Goal: Transaction & Acquisition: Obtain resource

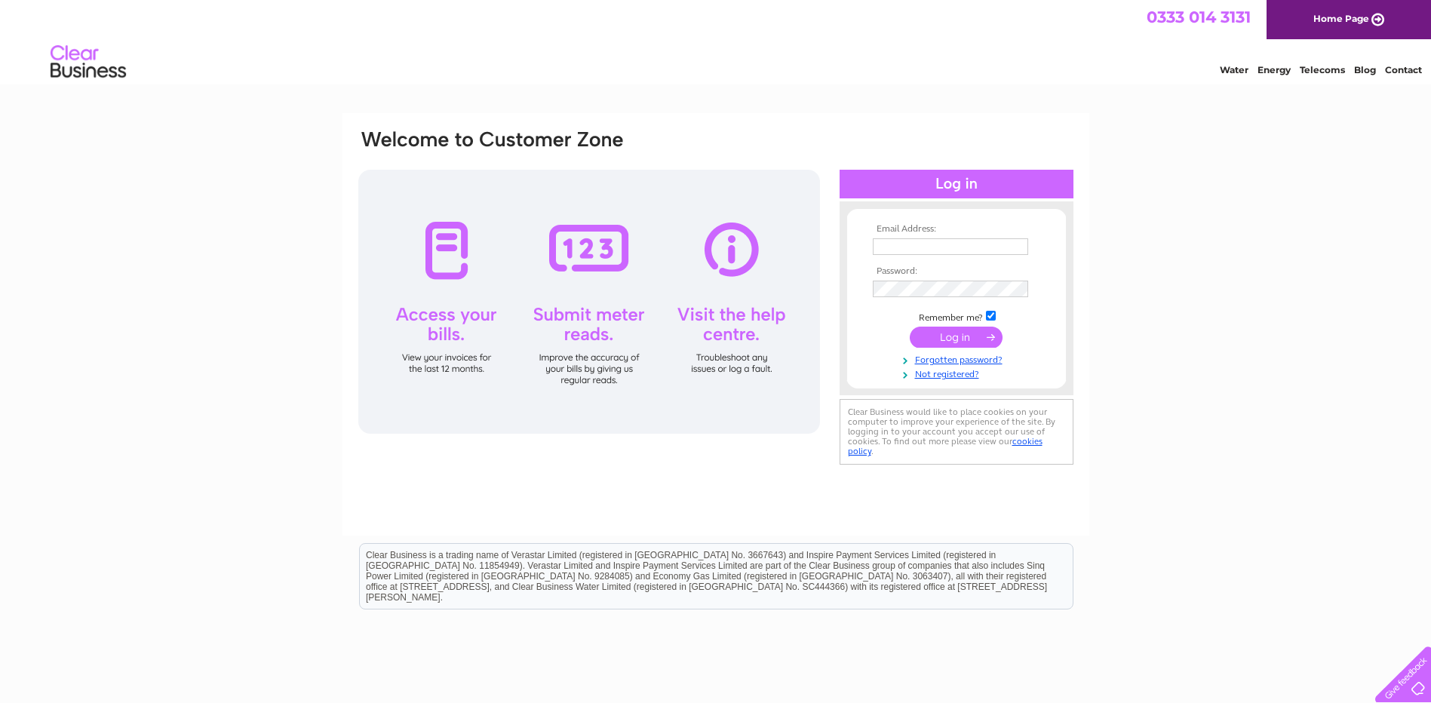
click at [953, 249] on input "text" at bounding box center [950, 246] width 155 height 17
type input "accounts.payable@closebrothers.com"
click at [936, 333] on input "submit" at bounding box center [956, 338] width 93 height 21
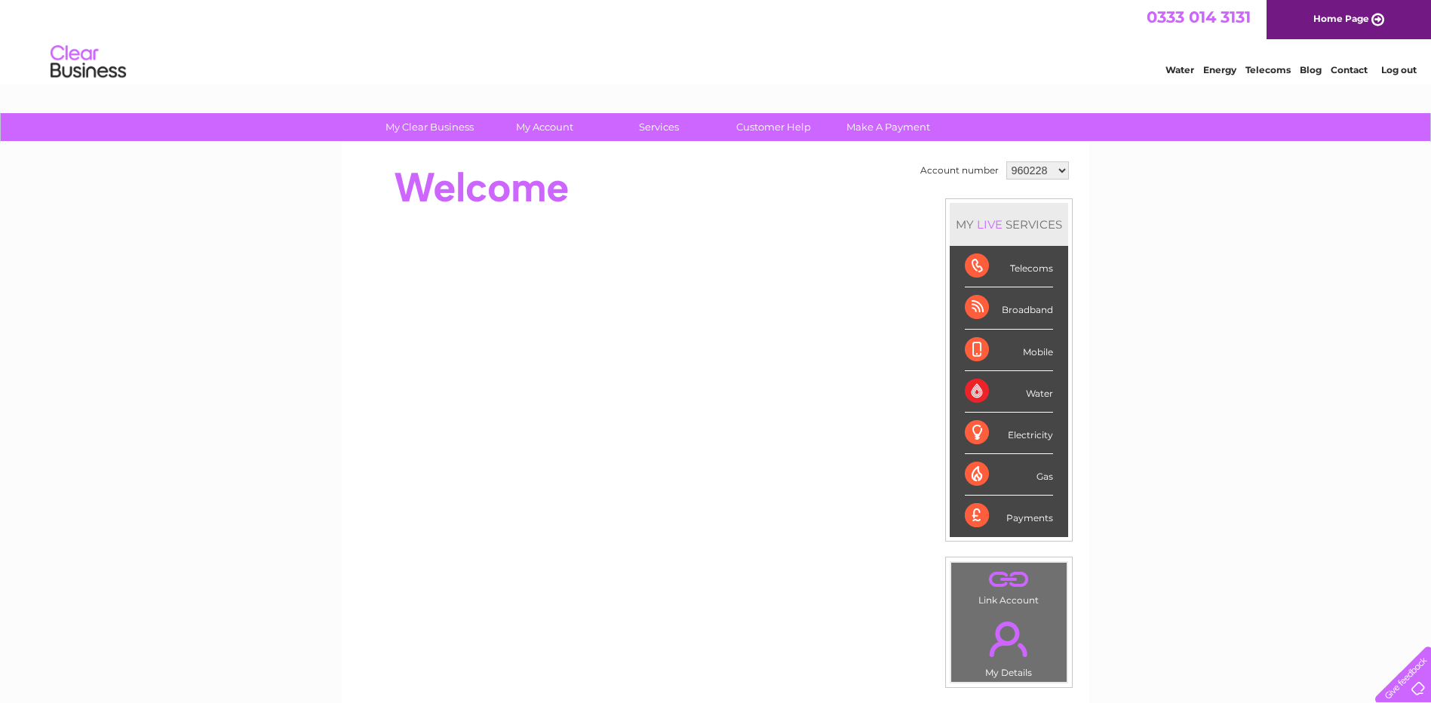
click at [1035, 170] on select "960228 1153287" at bounding box center [1037, 170] width 63 height 18
select select "1153287"
click at [1006, 161] on select "960228 1153287" at bounding box center [1037, 170] width 63 height 18
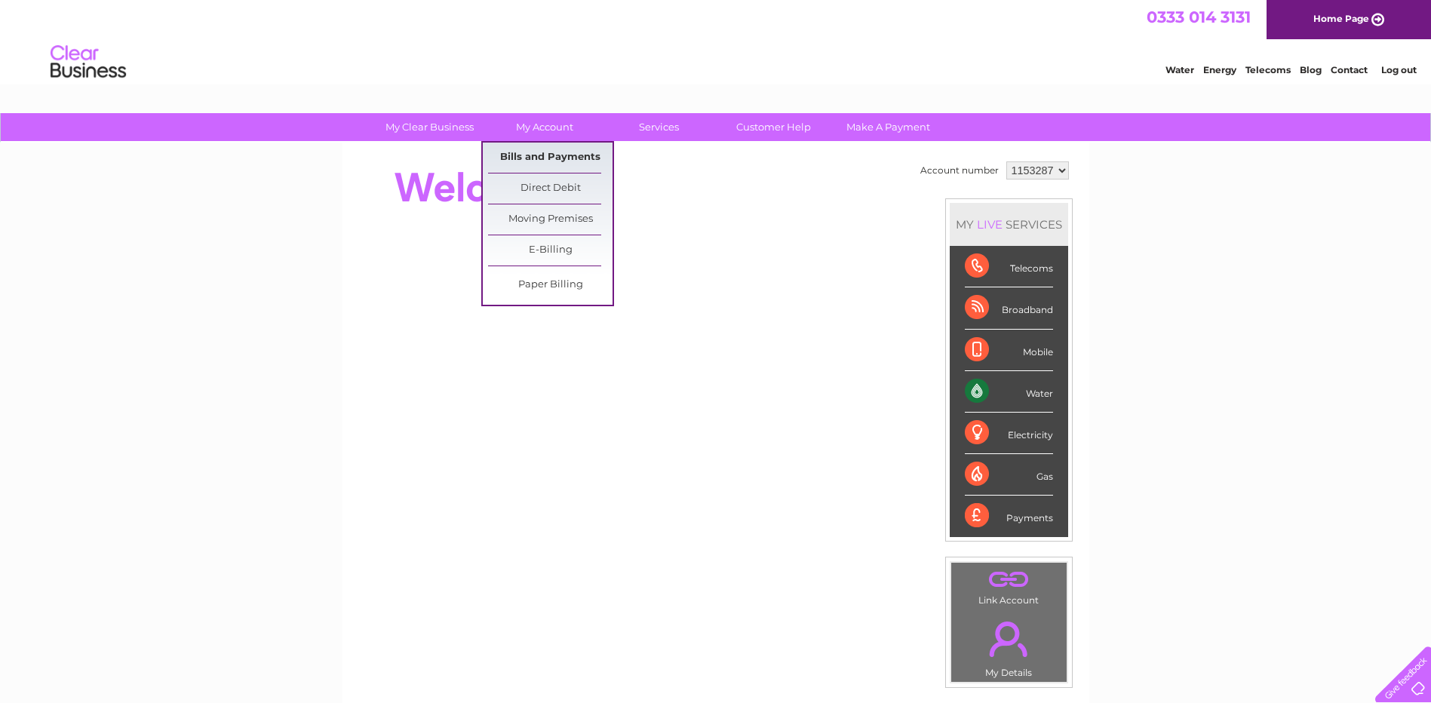
click at [542, 161] on link "Bills and Payments" at bounding box center [550, 158] width 124 height 30
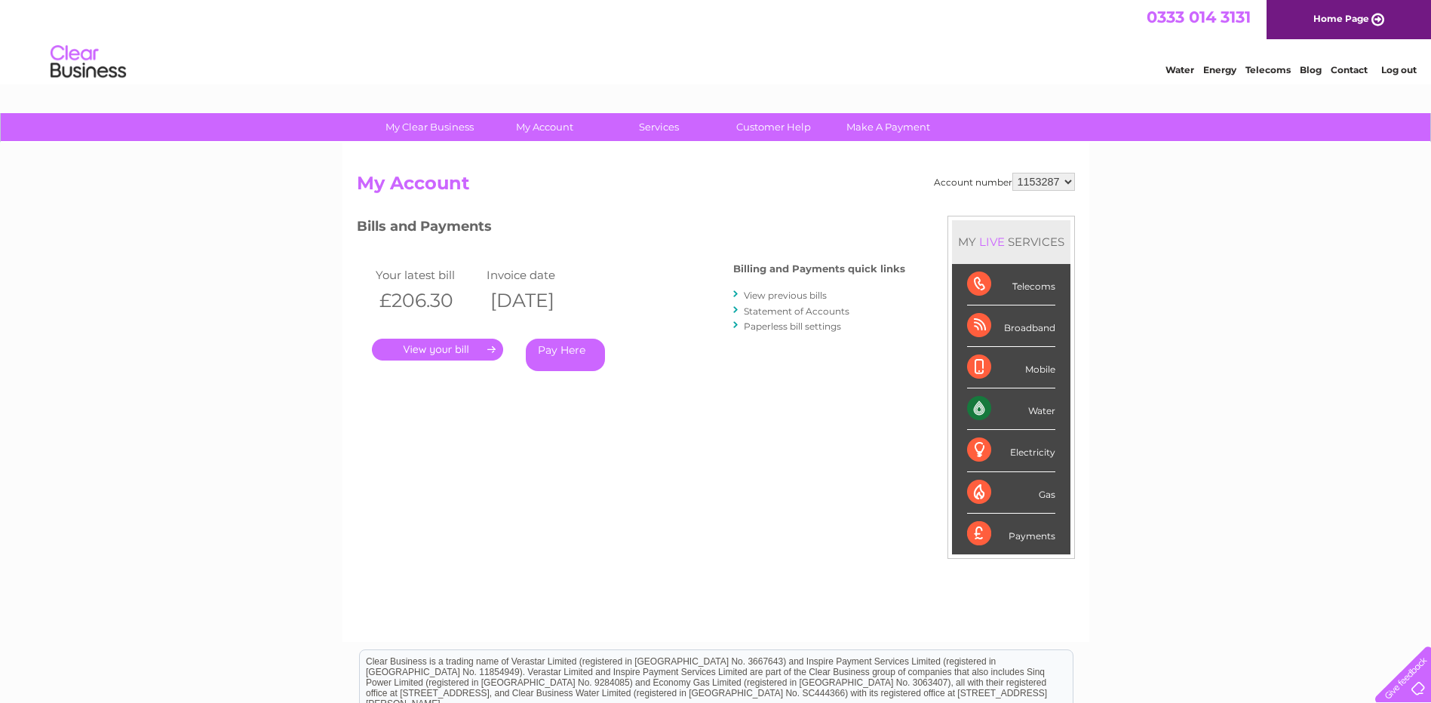
click at [421, 351] on link "." at bounding box center [437, 350] width 131 height 22
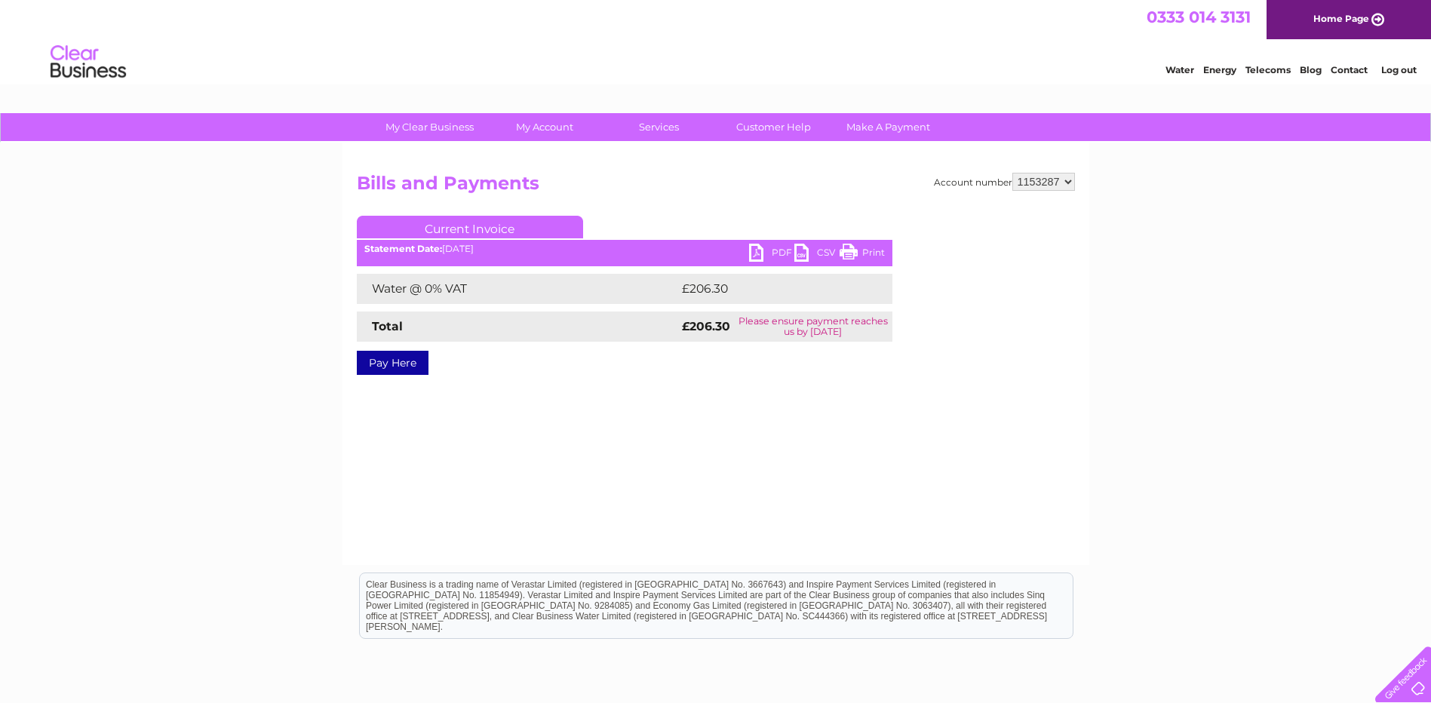
click at [775, 249] on link "PDF" at bounding box center [771, 255] width 45 height 22
click at [1393, 72] on link "Log out" at bounding box center [1398, 69] width 35 height 11
